Goal: Transaction & Acquisition: Subscribe to service/newsletter

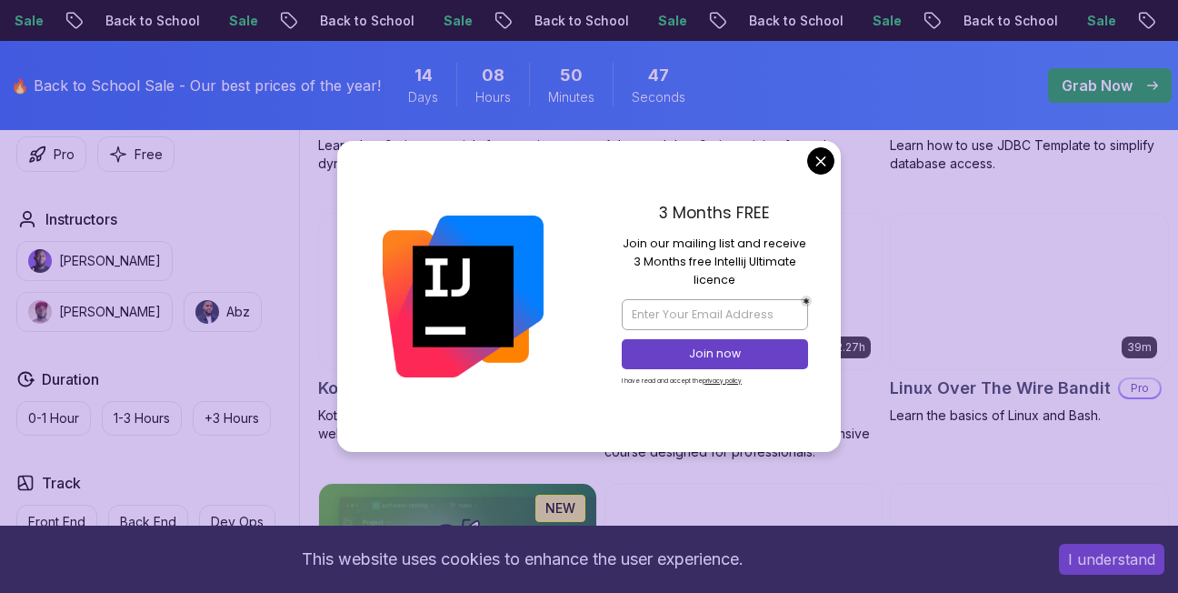
scroll to position [3511, 0]
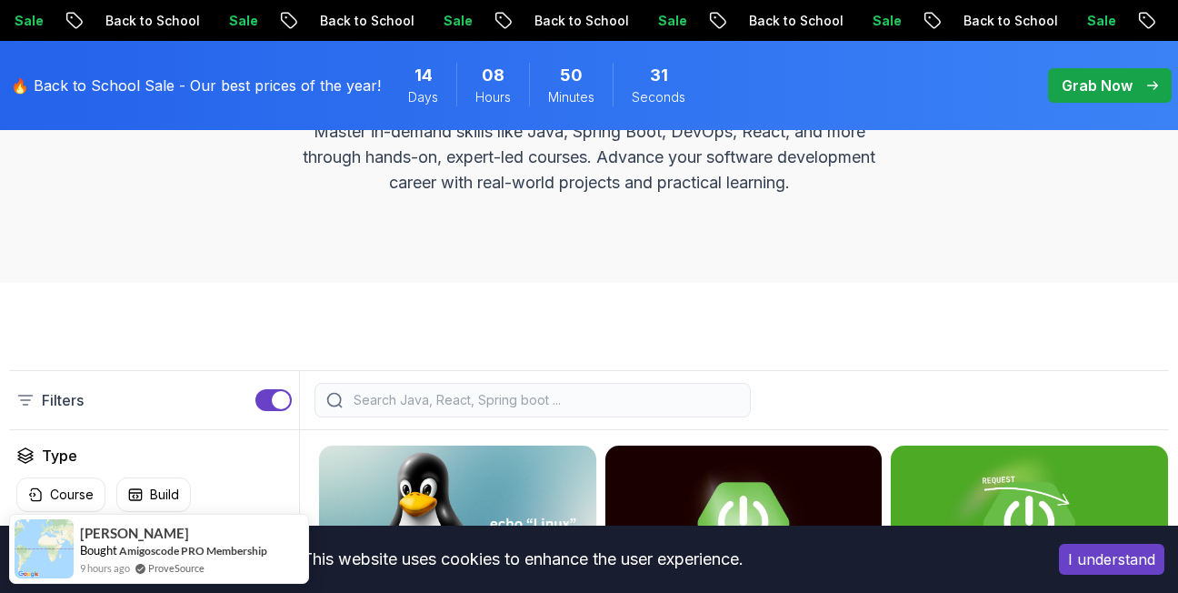
scroll to position [0, 0]
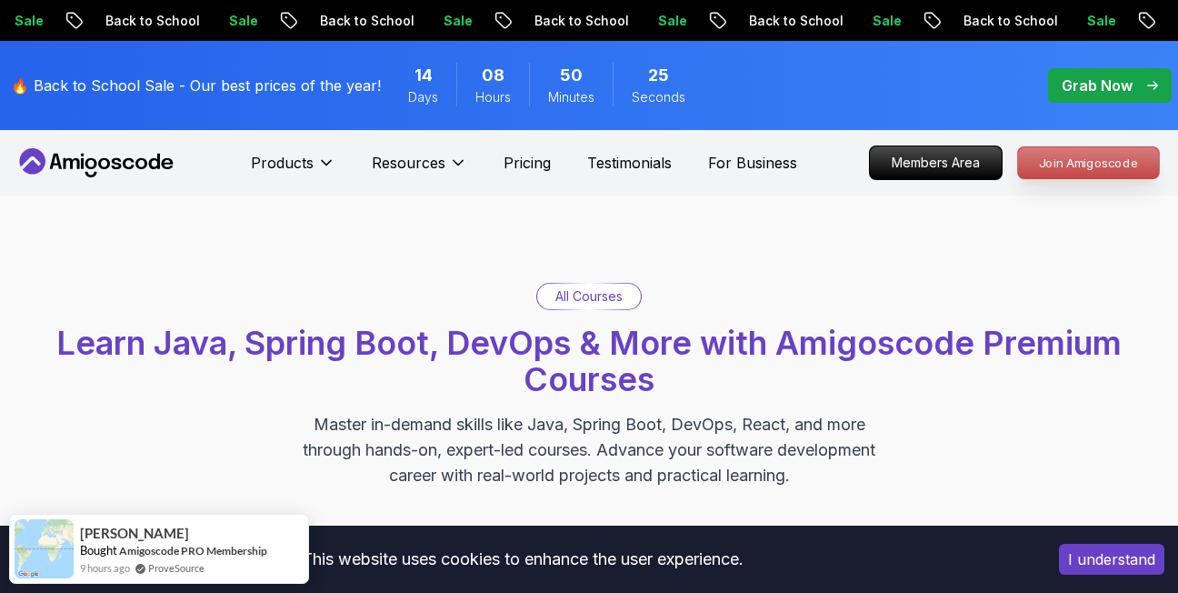
click at [1055, 153] on p "Join Amigoscode" at bounding box center [1088, 162] width 141 height 31
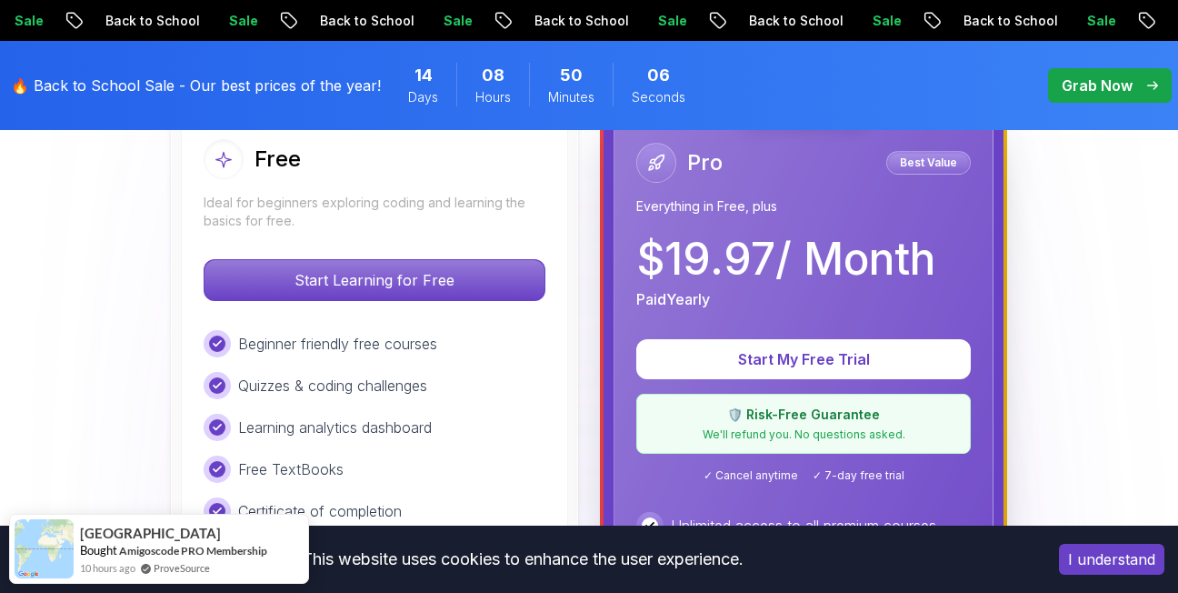
scroll to position [551, 0]
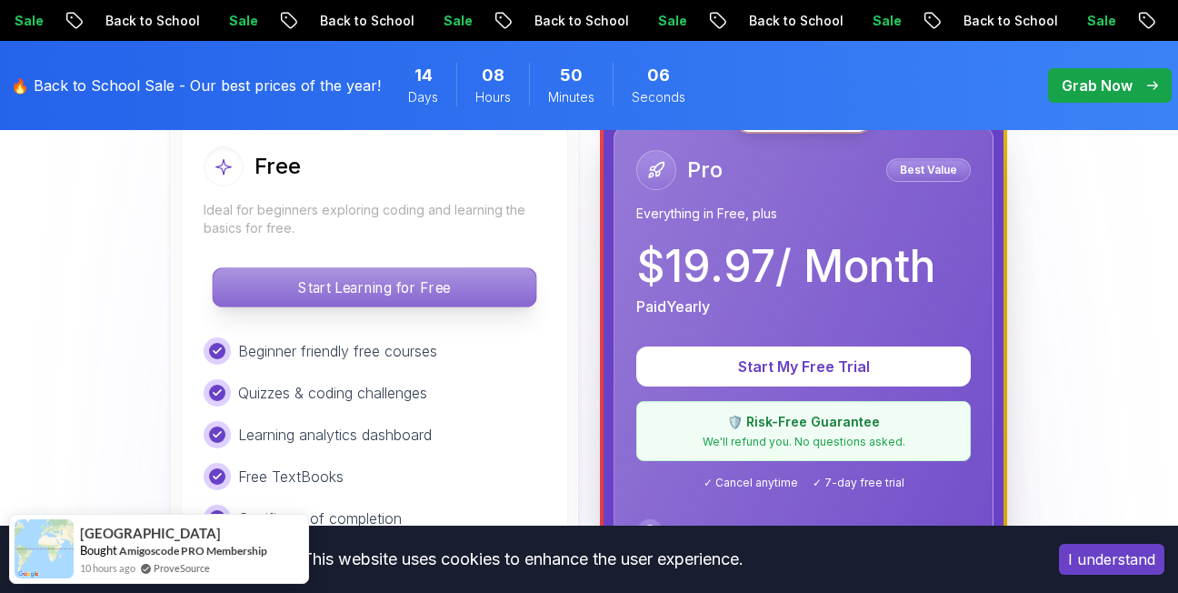
click at [388, 292] on p "Start Learning for Free" at bounding box center [374, 287] width 323 height 38
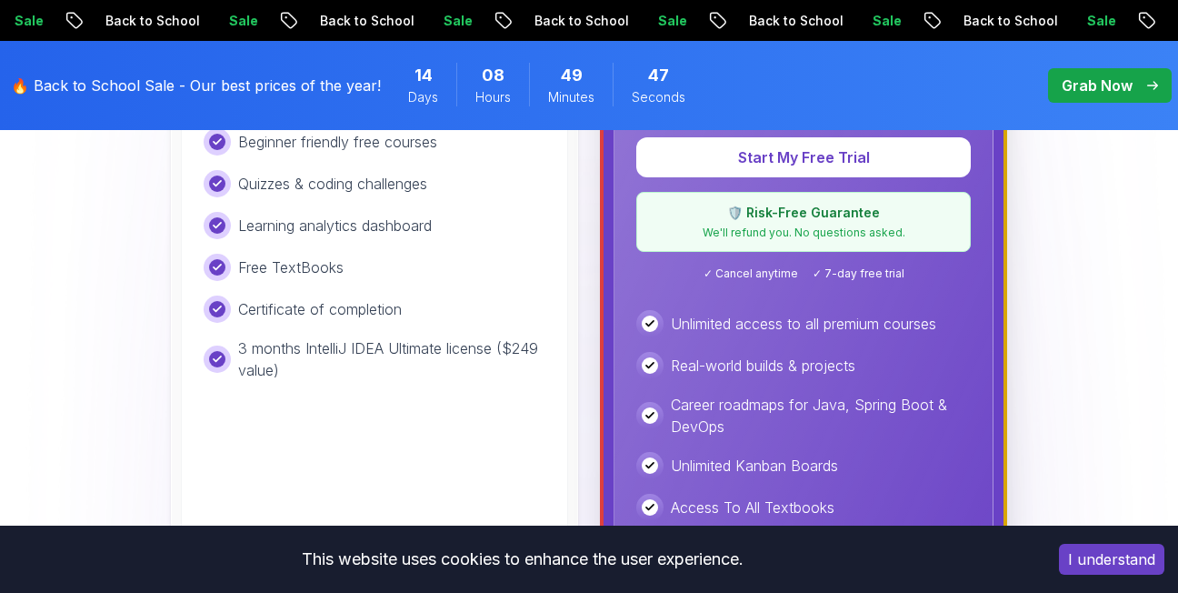
scroll to position [634, 0]
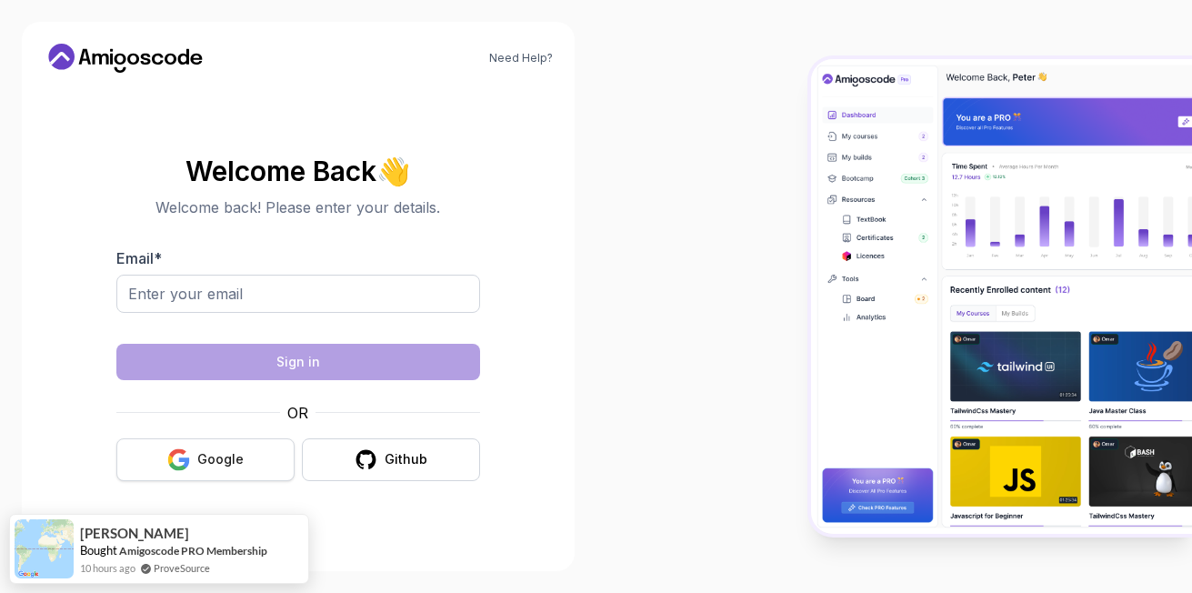
click at [211, 469] on button "Google" at bounding box center [205, 459] width 178 height 43
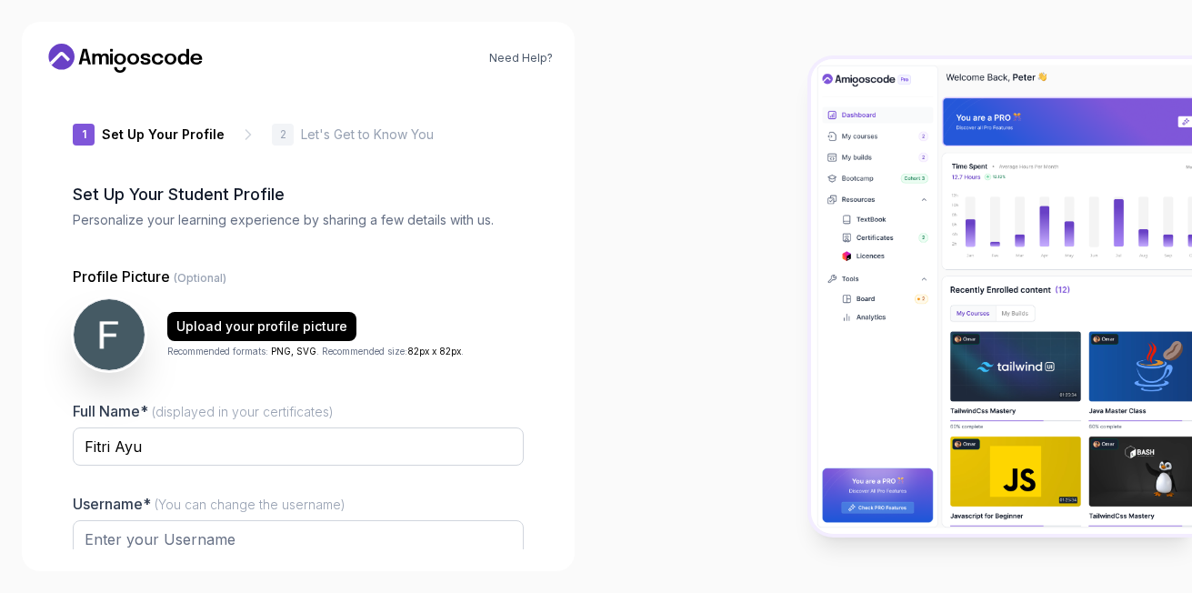
type input "royallynx5a8cd"
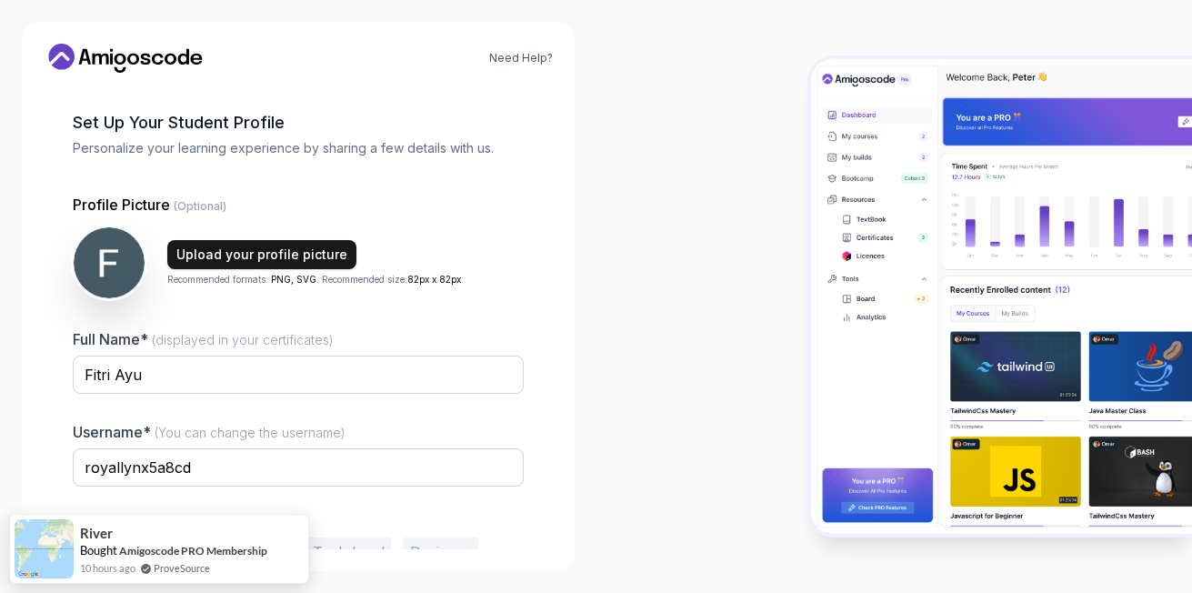
scroll to position [165, 0]
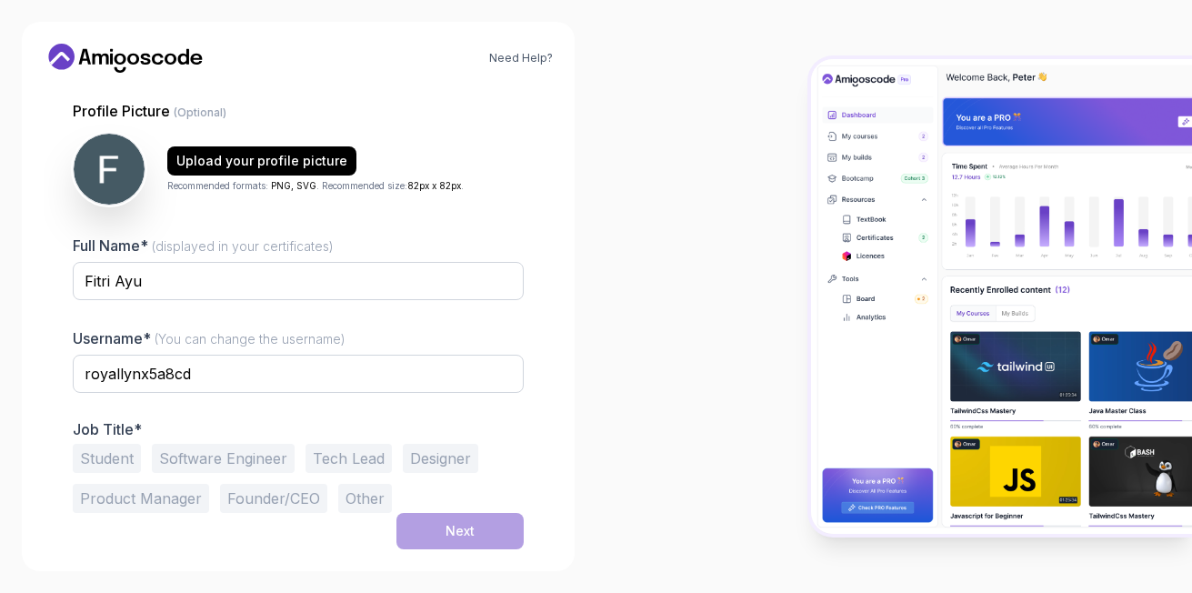
click at [117, 460] on button "Student" at bounding box center [107, 458] width 68 height 29
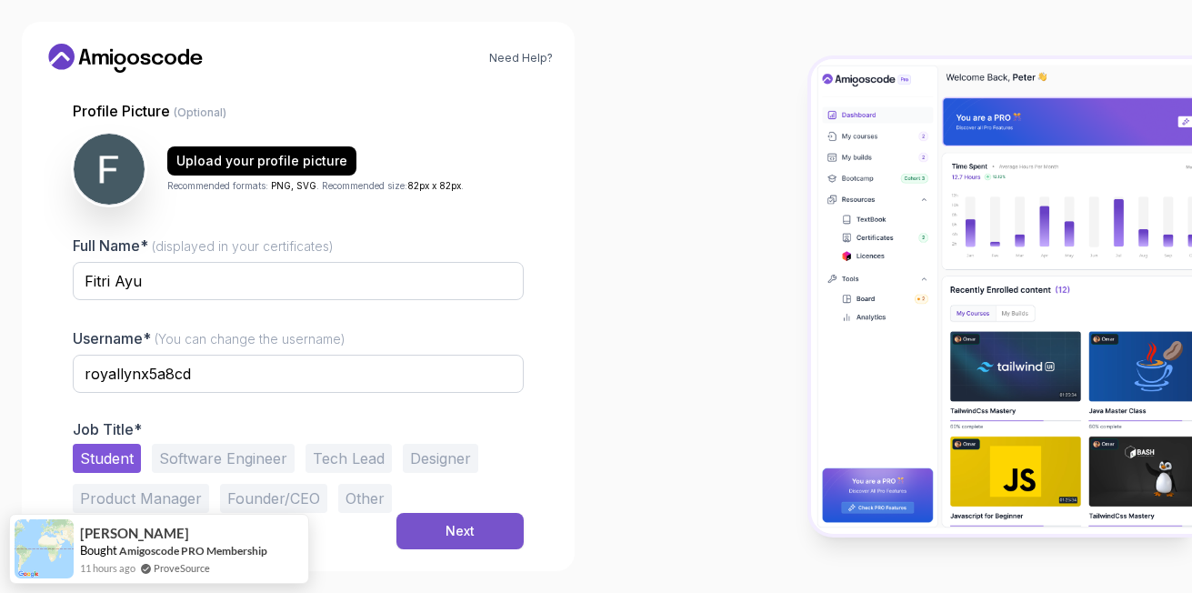
click at [455, 534] on div "Next" at bounding box center [459, 531] width 29 height 18
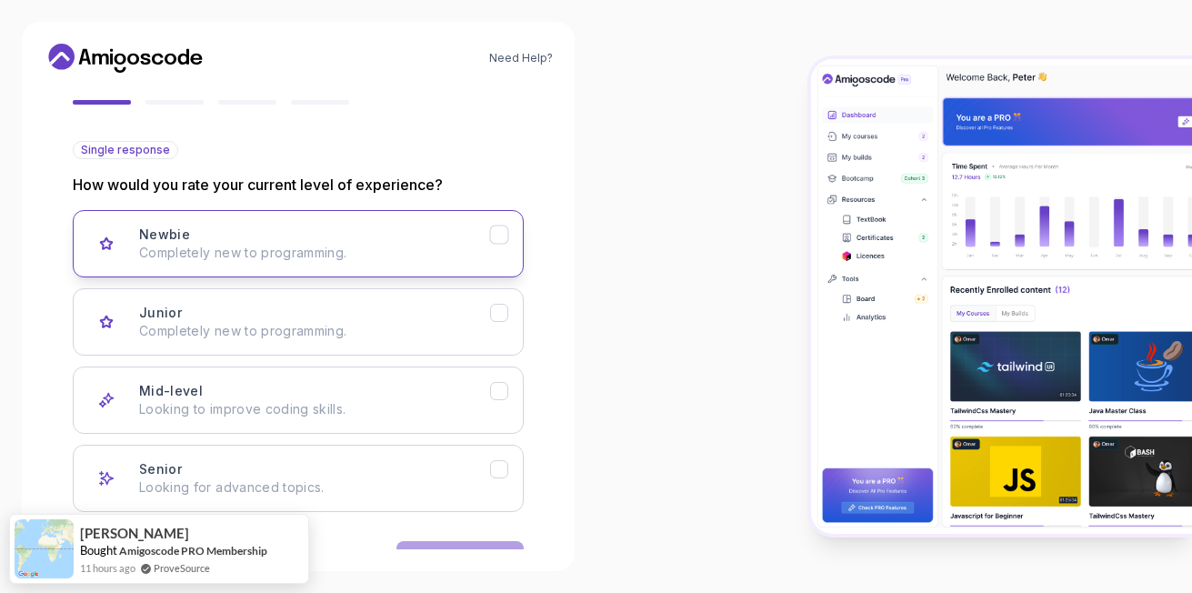
click at [376, 235] on div "Newbie Completely new to programming." at bounding box center [314, 243] width 351 height 36
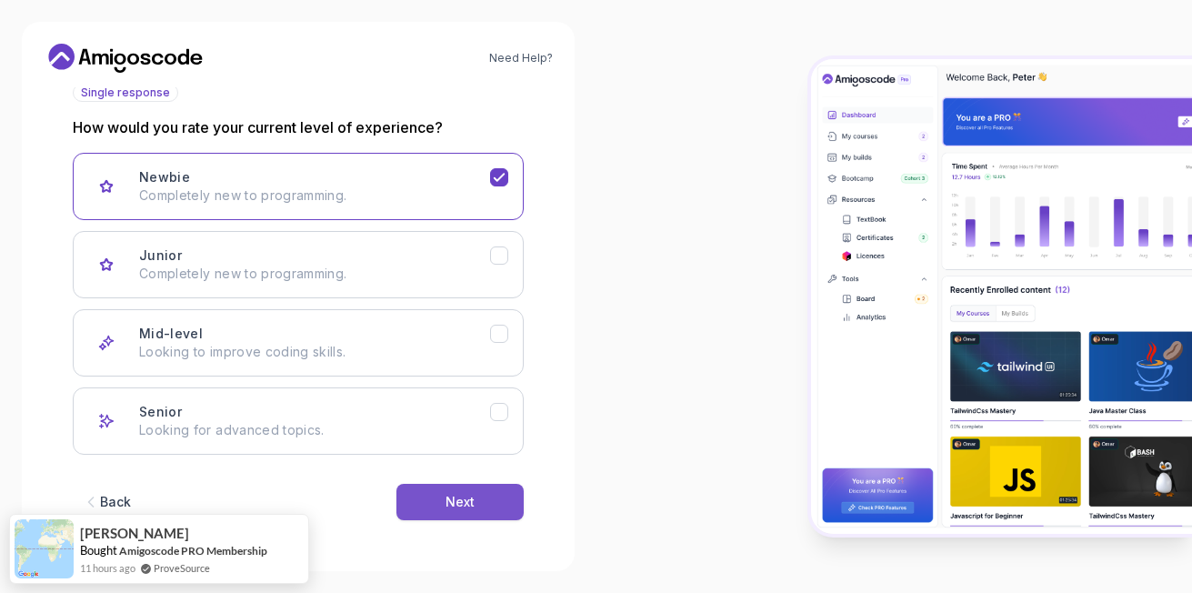
click at [443, 512] on button "Next" at bounding box center [459, 502] width 127 height 36
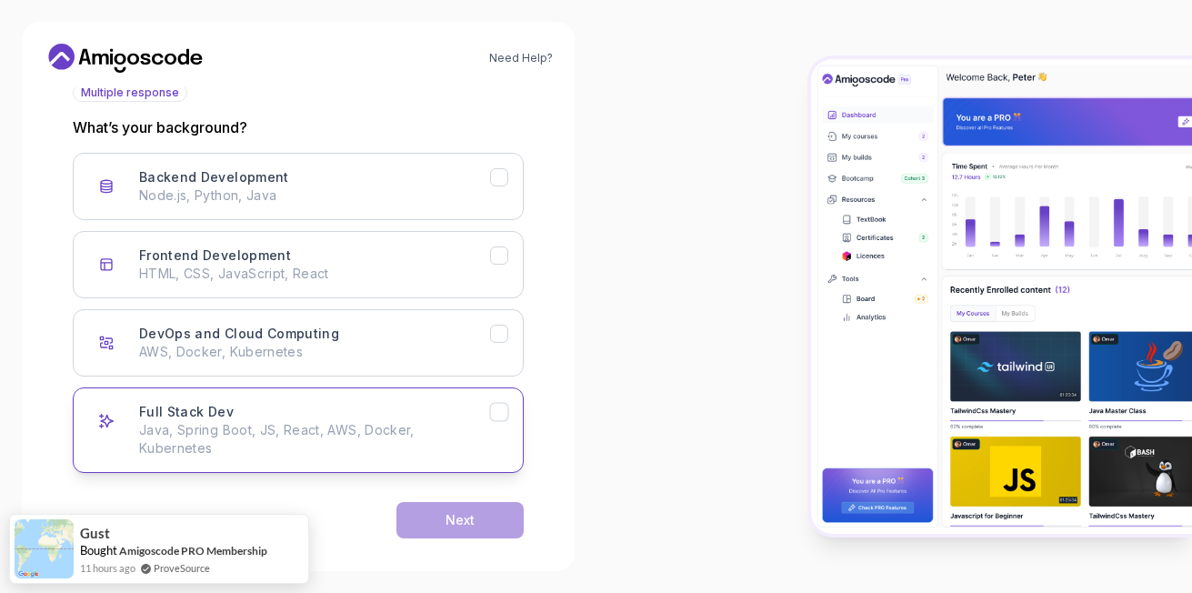
click at [360, 414] on div "Full Stack Dev Java, Spring Boot, JS, React, AWS, Docker, Kubernetes" at bounding box center [314, 430] width 351 height 55
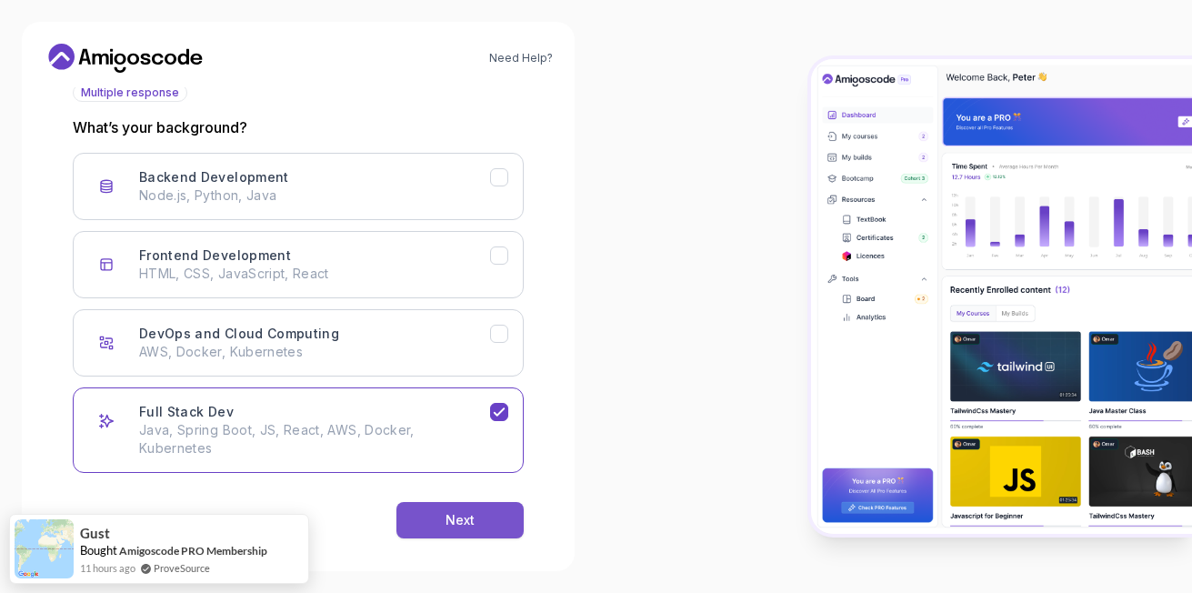
click at [425, 502] on button "Next" at bounding box center [459, 520] width 127 height 36
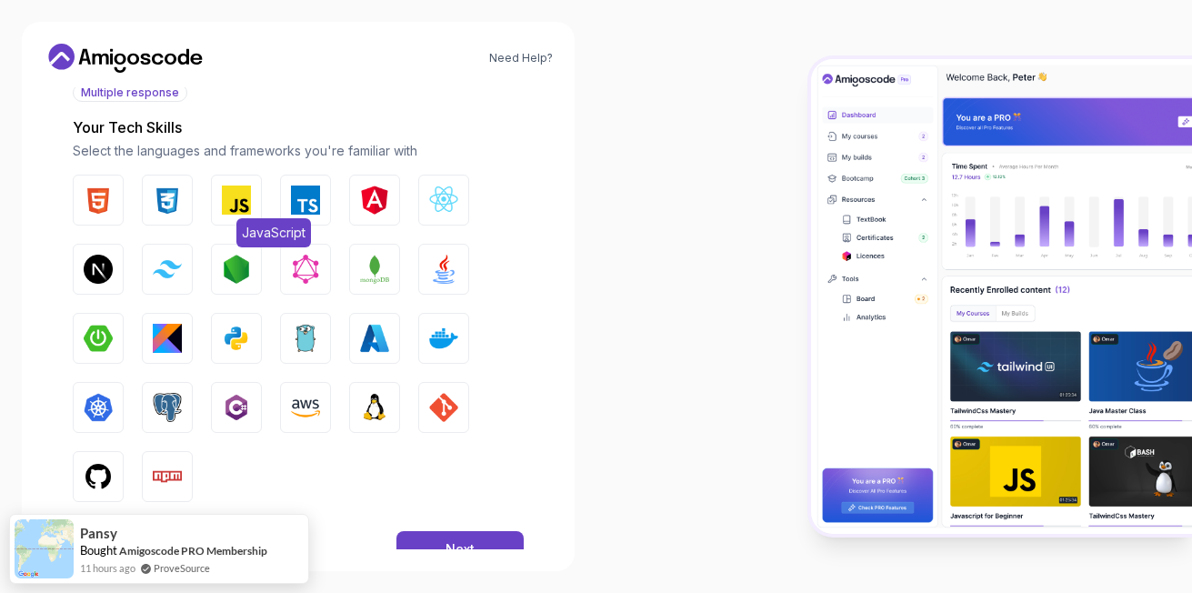
click at [230, 191] on img "button" at bounding box center [236, 199] width 29 height 29
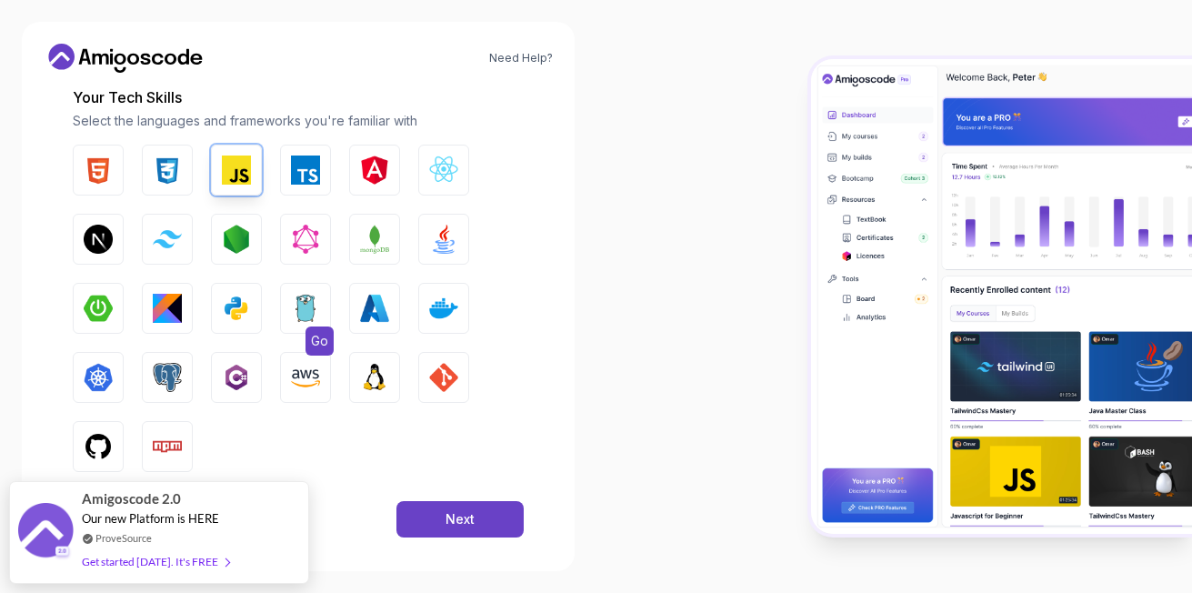
scroll to position [254, 0]
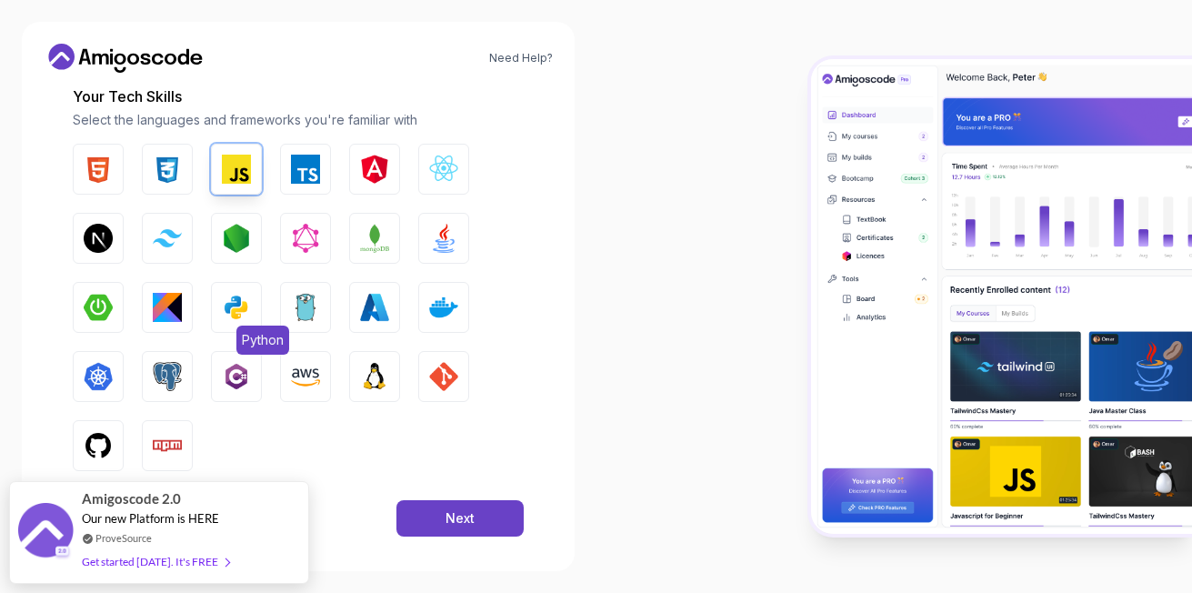
click at [235, 307] on img "button" at bounding box center [236, 307] width 29 height 29
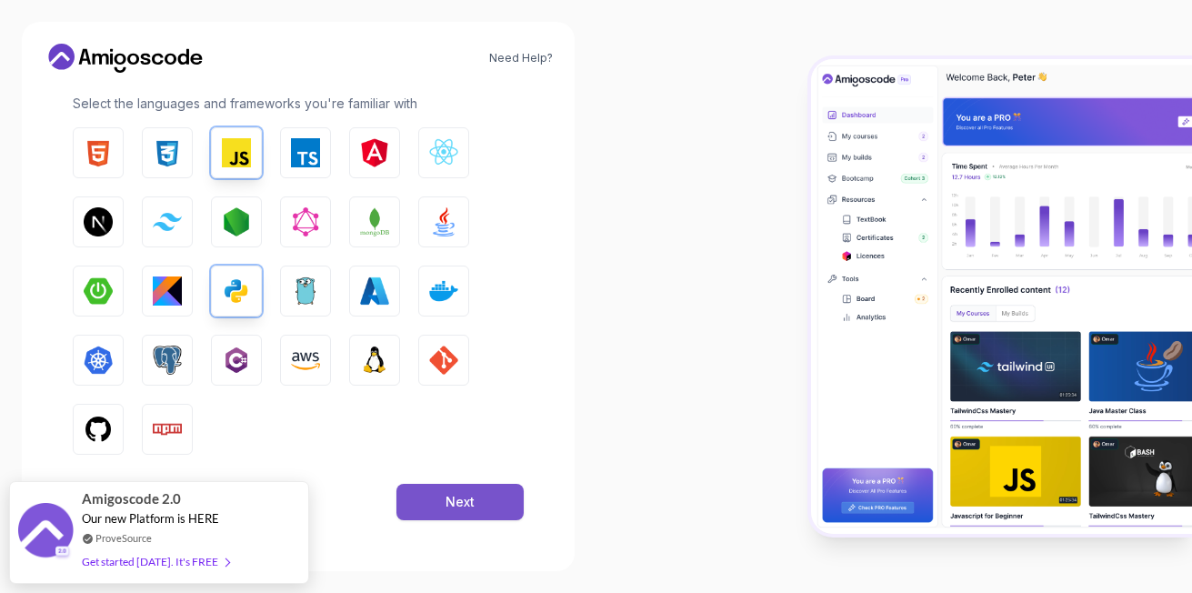
click at [449, 494] on div "Next" at bounding box center [459, 502] width 29 height 18
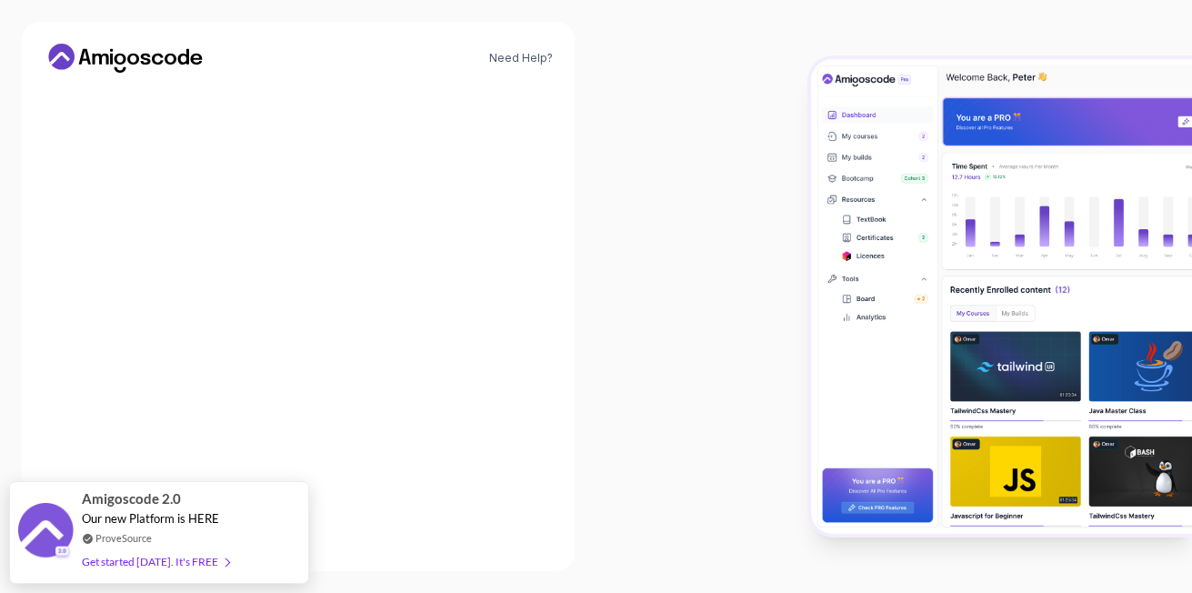
scroll to position [234, 0]
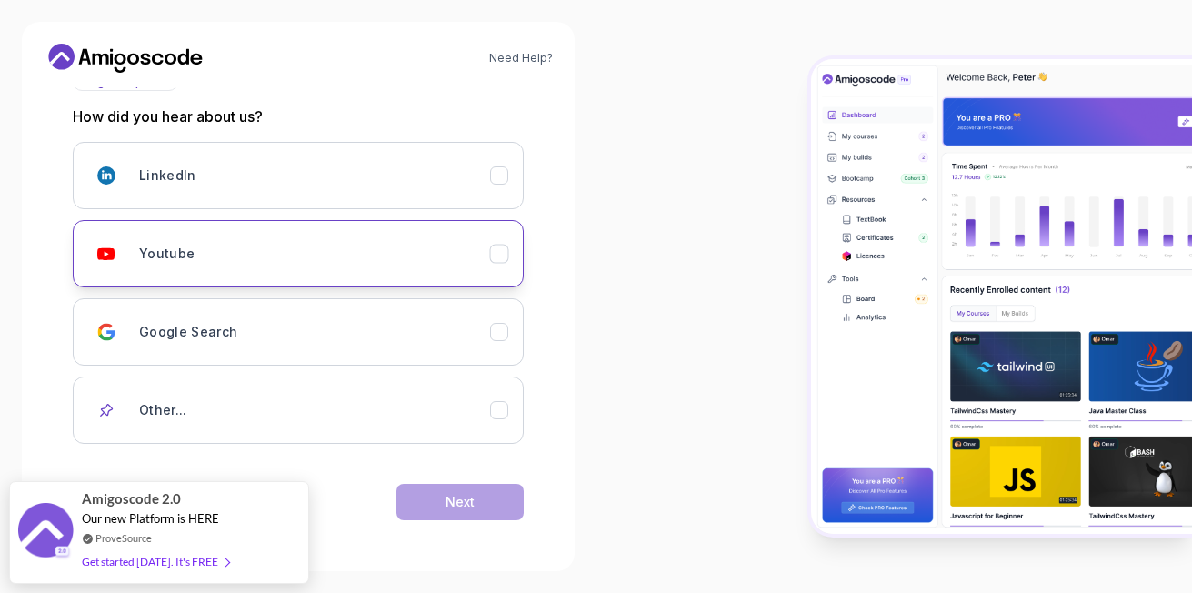
click at [284, 243] on div "Youtube" at bounding box center [314, 253] width 351 height 36
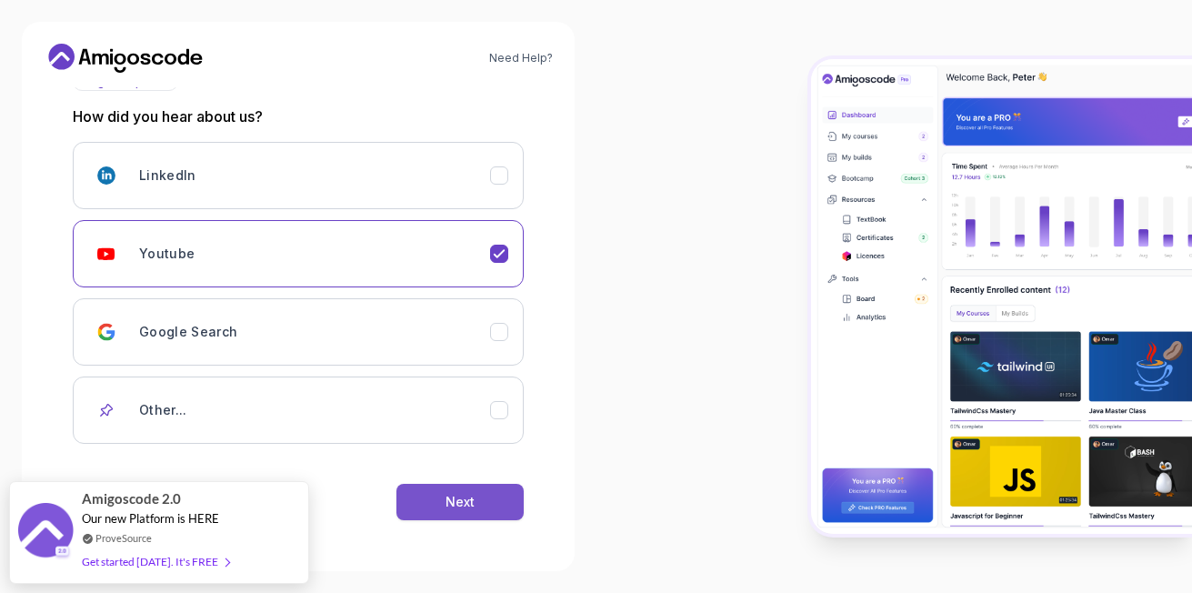
click at [428, 495] on button "Next" at bounding box center [459, 502] width 127 height 36
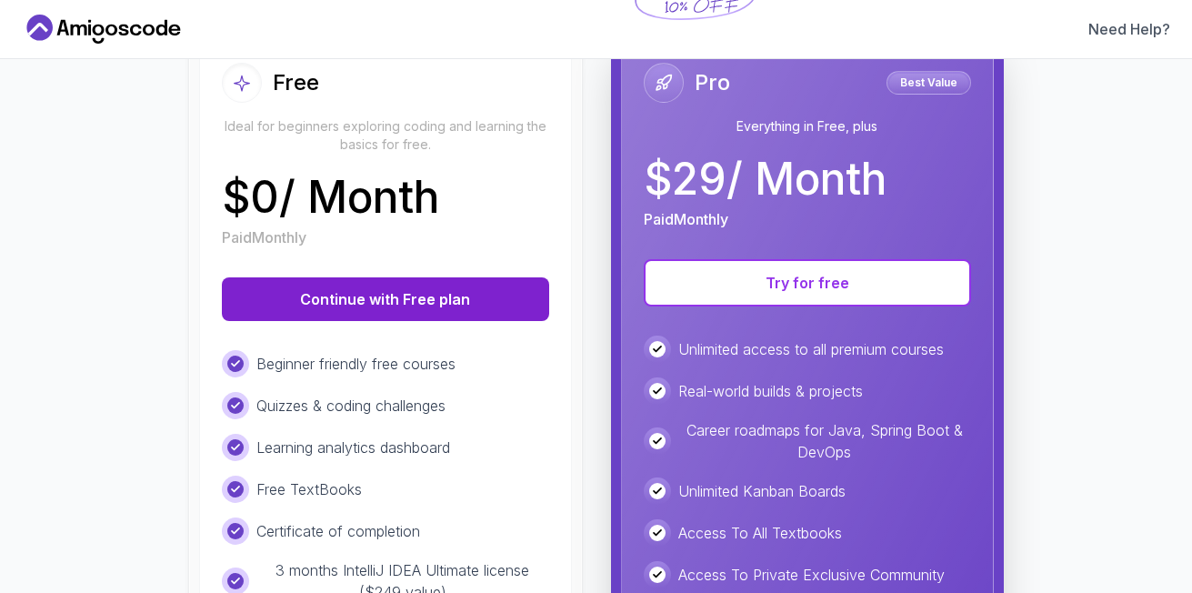
scroll to position [228, 0]
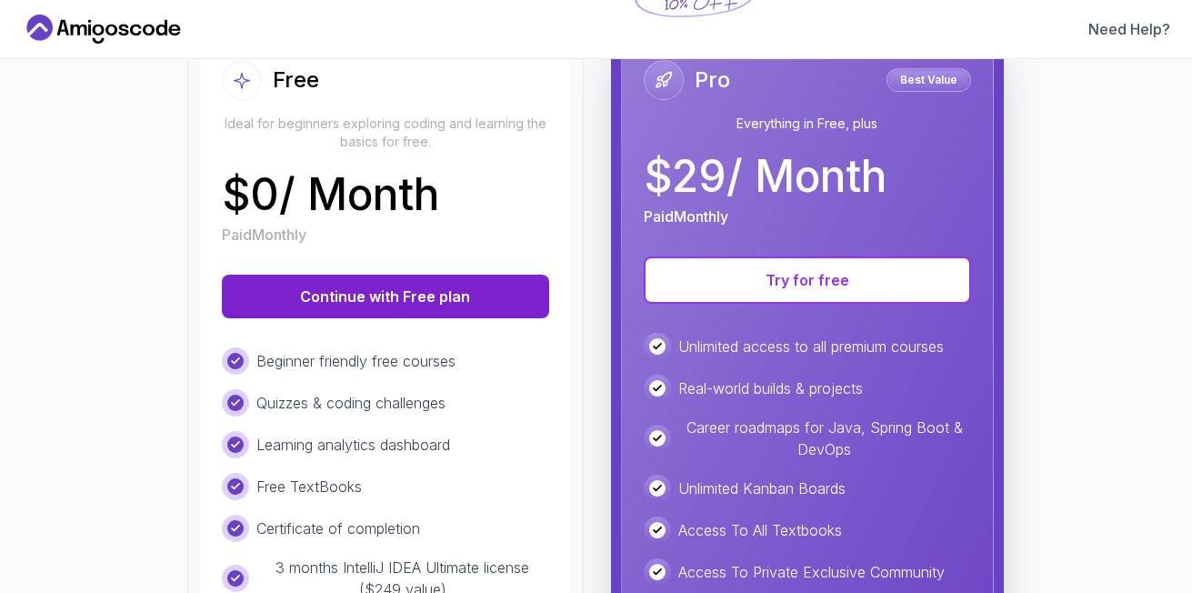
click at [429, 303] on button "Continue with Free plan" at bounding box center [385, 296] width 327 height 44
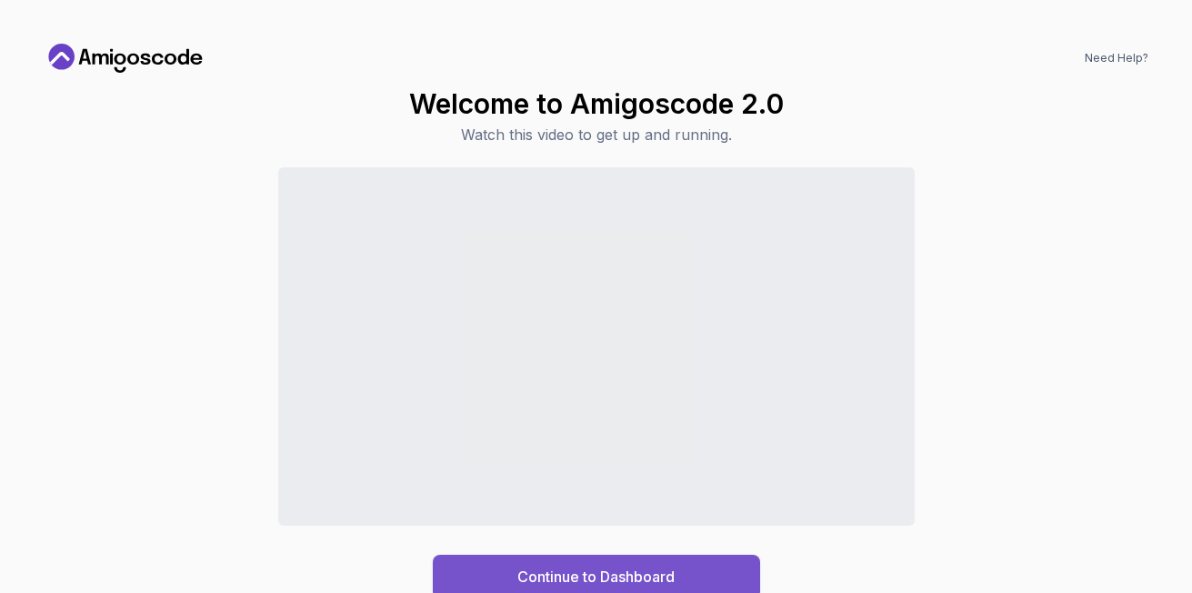
click at [598, 573] on div "Continue to Dashboard" at bounding box center [595, 576] width 157 height 22
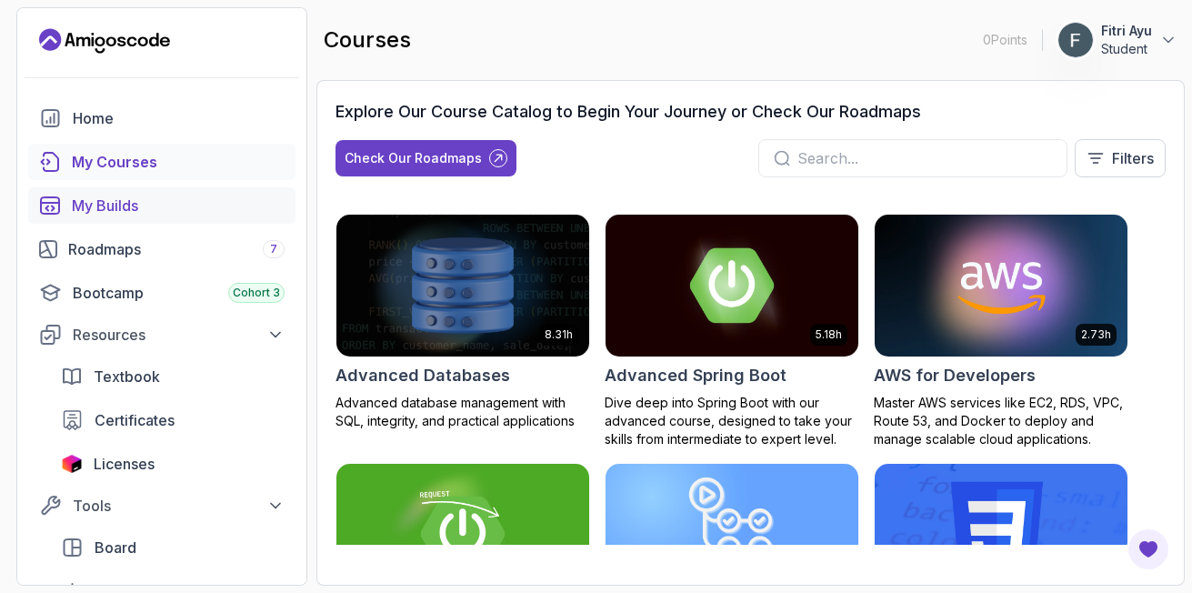
click at [118, 205] on div "My Builds" at bounding box center [178, 206] width 213 height 22
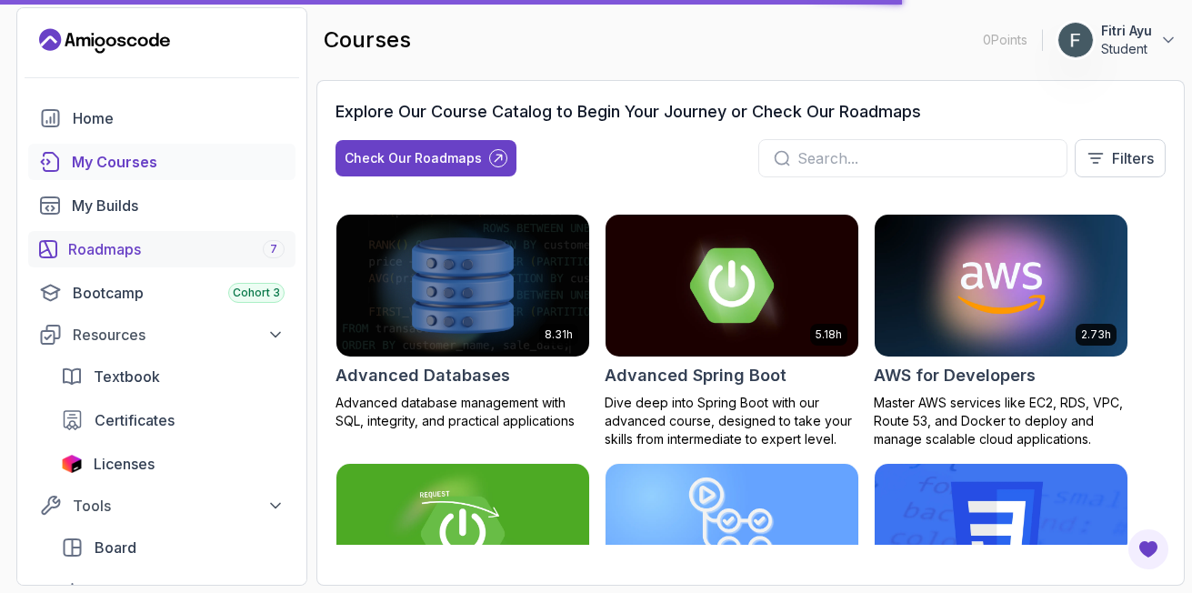
click at [112, 245] on div "Roadmaps 7" at bounding box center [176, 249] width 216 height 22
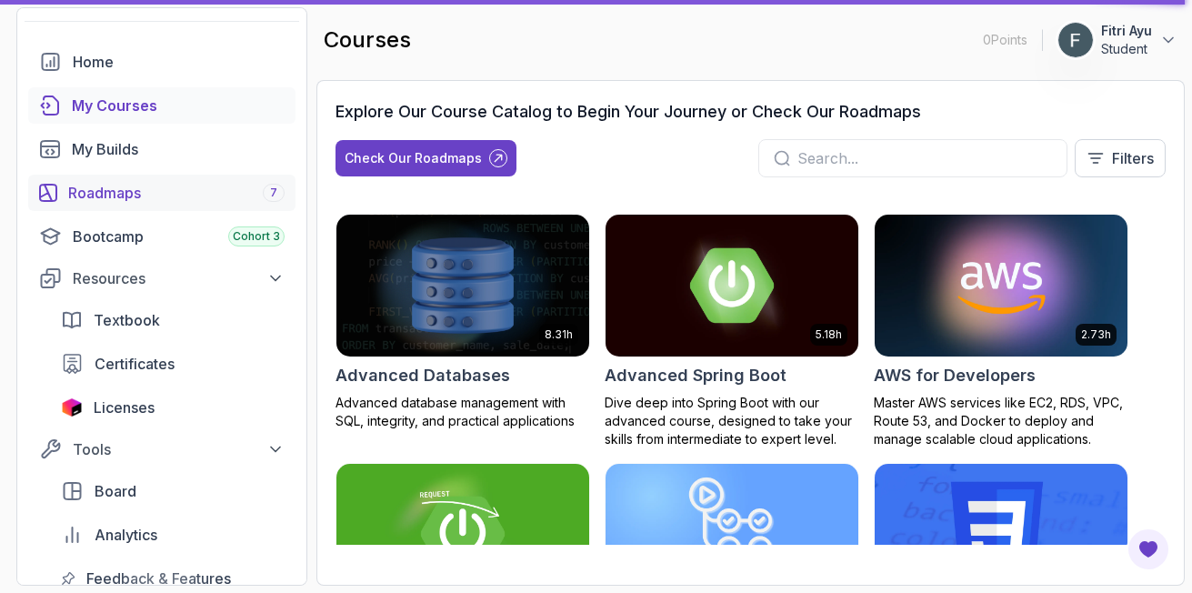
scroll to position [43, 0]
